Goal: Task Accomplishment & Management: Manage account settings

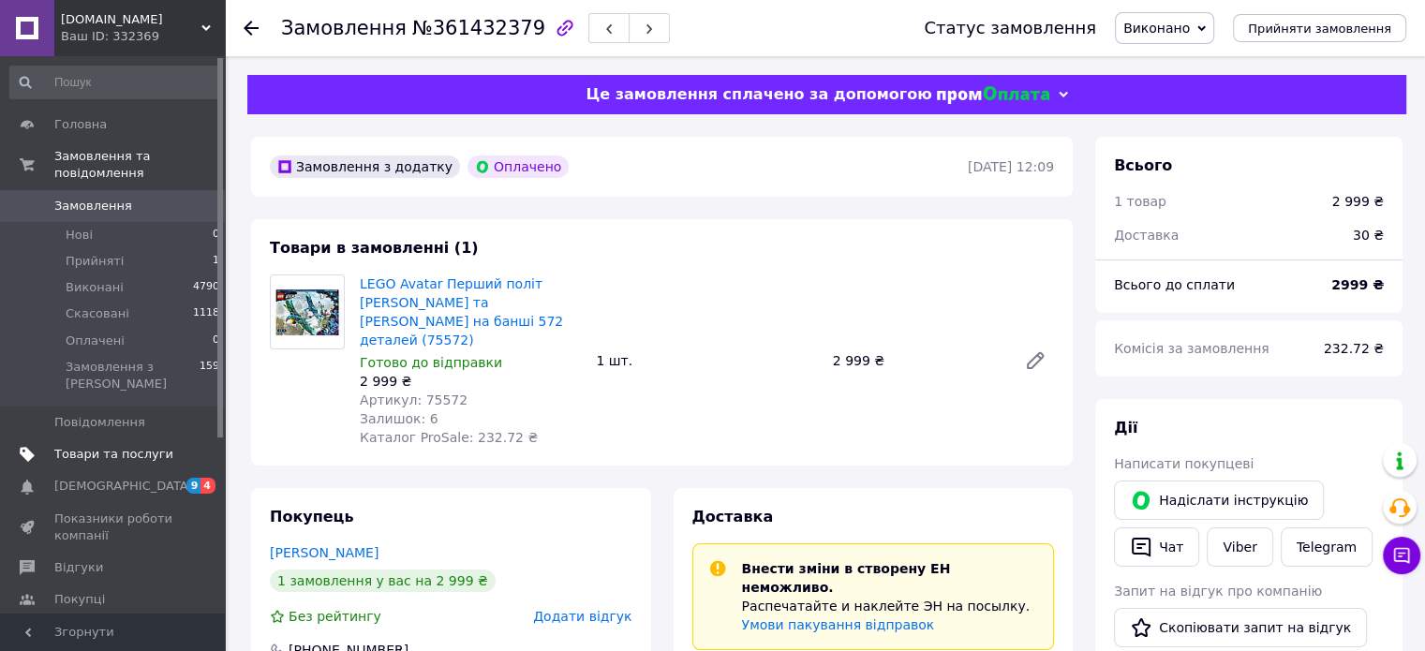
click at [99, 446] on span "Товари та послуги" at bounding box center [113, 454] width 119 height 17
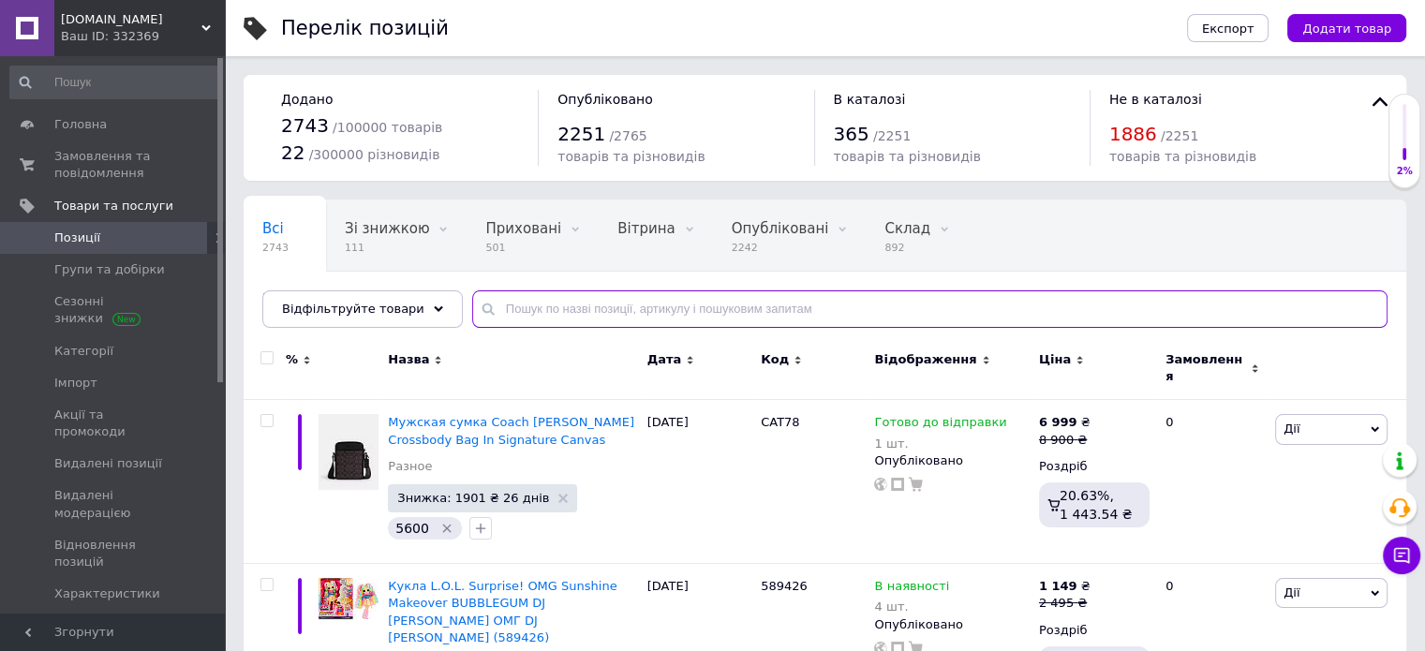
click at [738, 320] on input "text" at bounding box center [929, 308] width 915 height 37
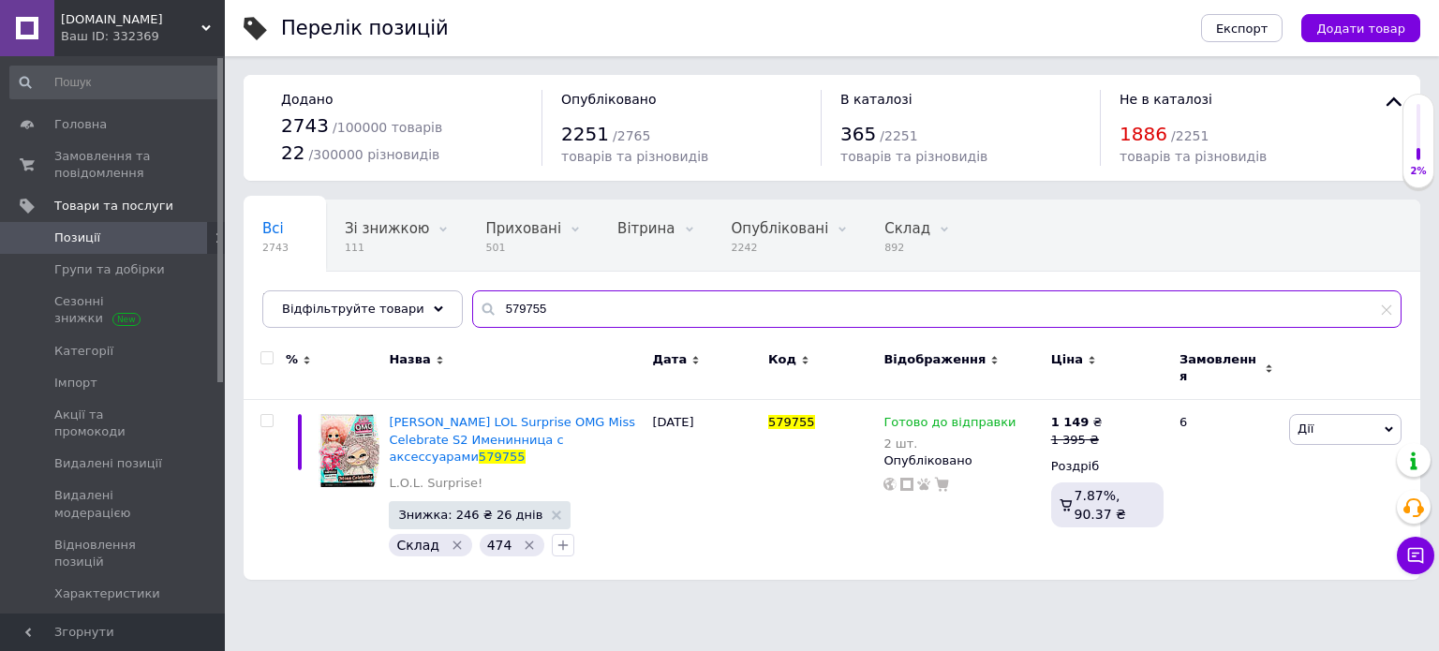
click at [839, 313] on input "579755" at bounding box center [936, 308] width 929 height 37
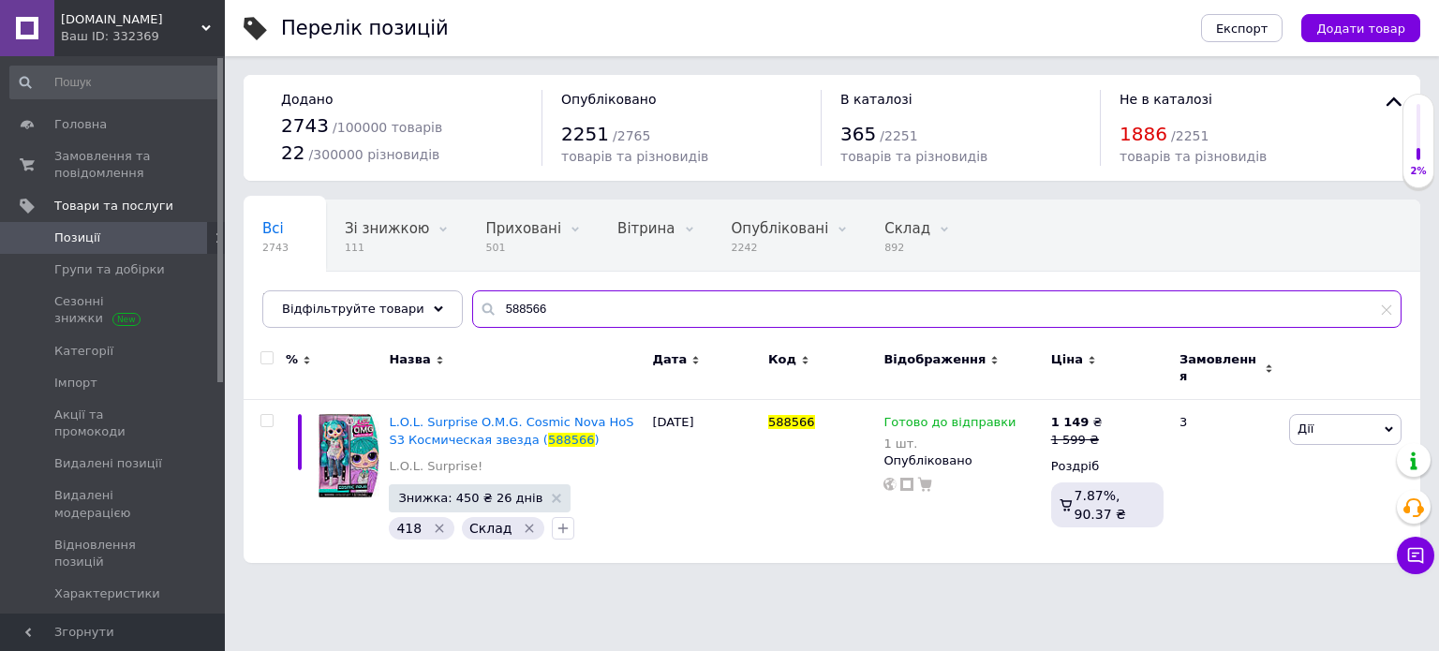
type input "588566"
